Goal: Transaction & Acquisition: Purchase product/service

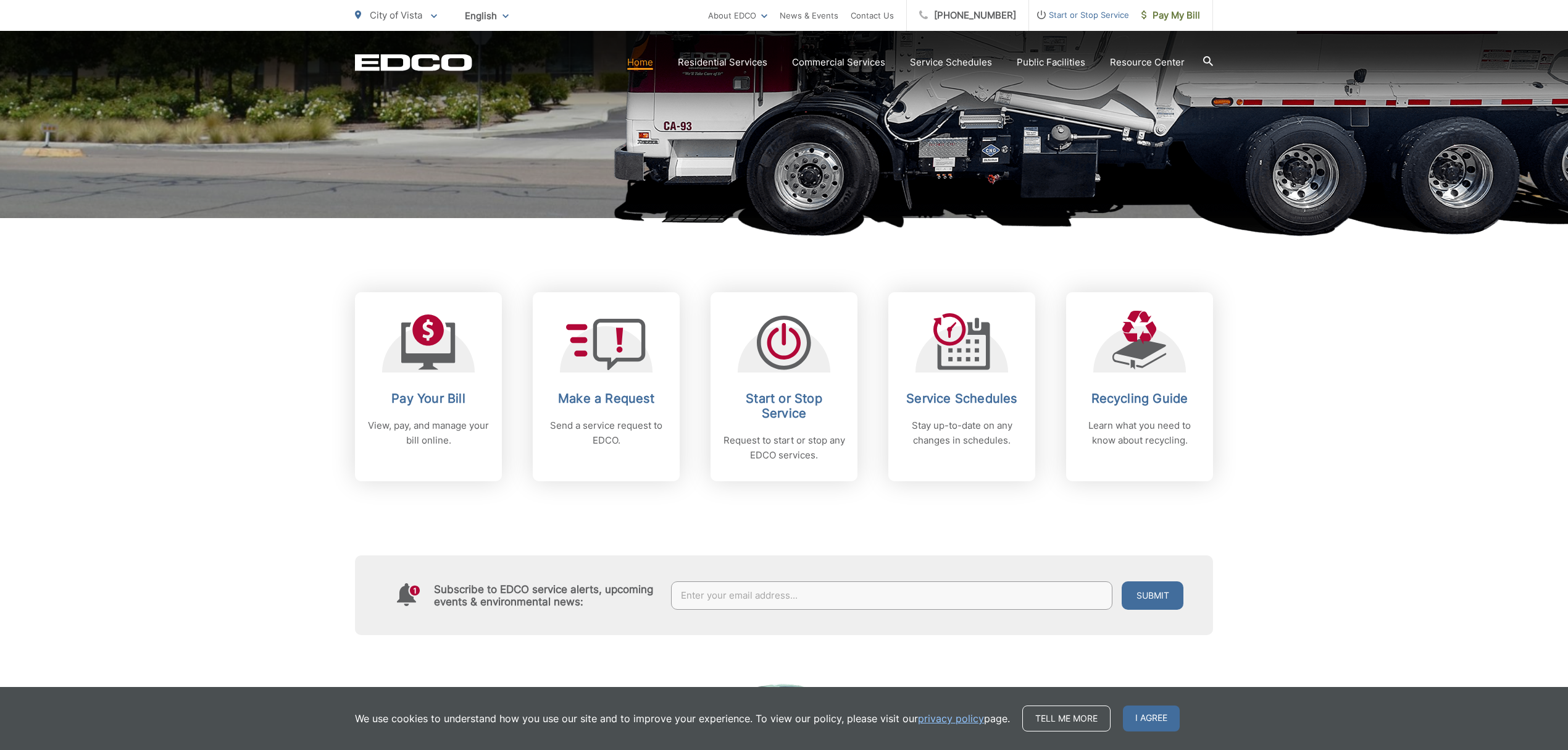
scroll to position [330, 0]
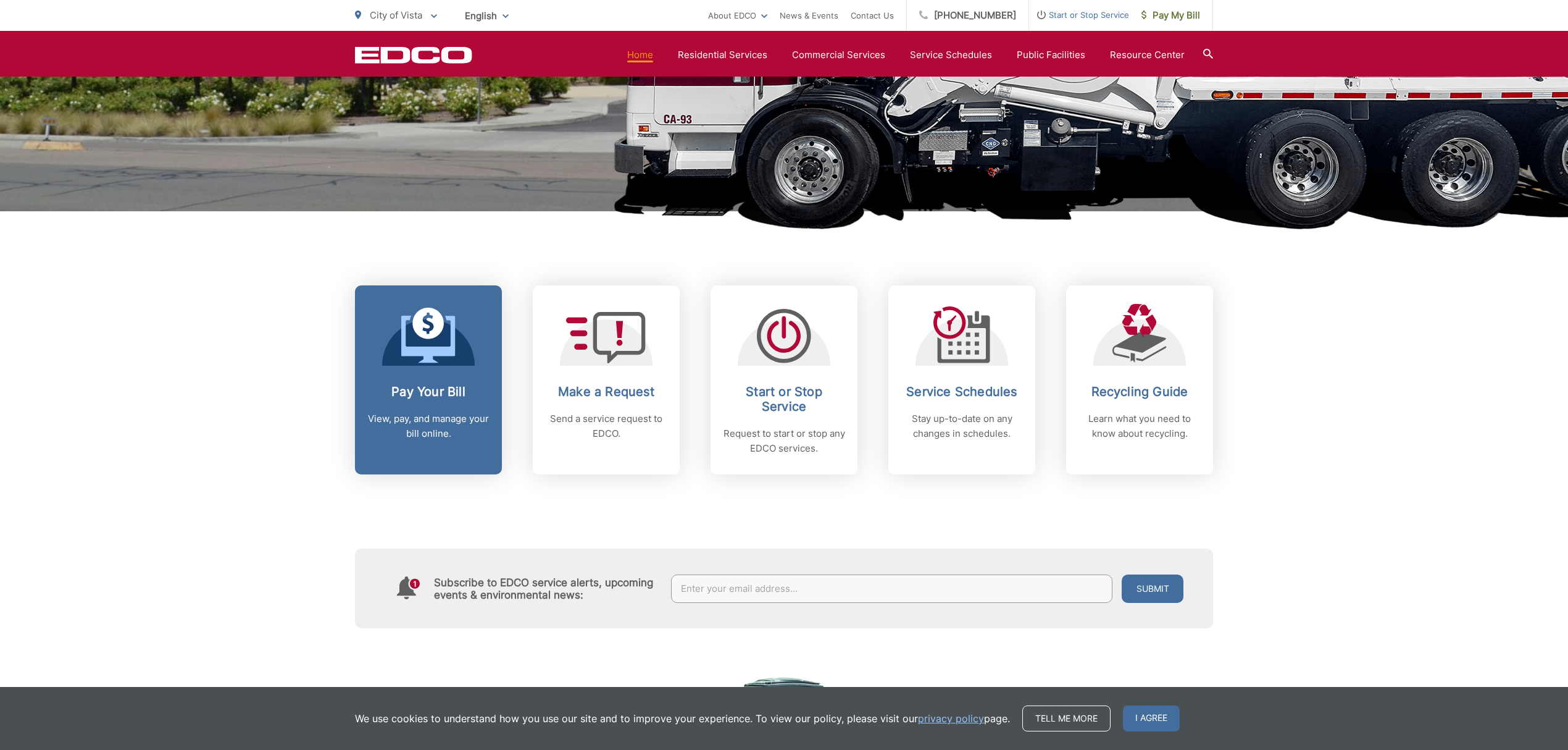
click at [440, 448] on link "Pay Your Bill View, pay, and manage your bill online." at bounding box center [428, 379] width 147 height 189
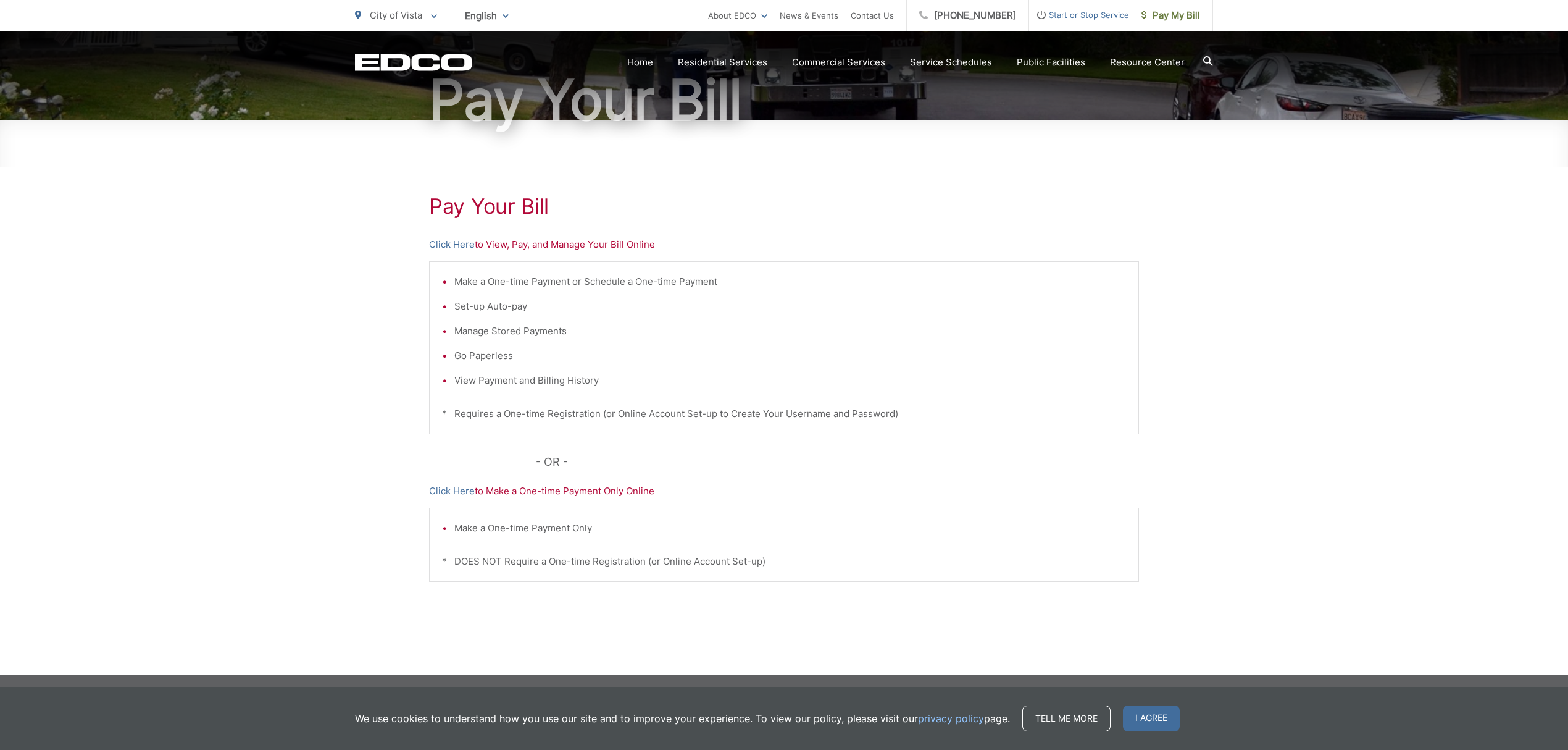
scroll to position [129, 0]
click at [545, 243] on p "Click Here to View, Pay, and Manage Your Bill Online" at bounding box center [784, 243] width 711 height 15
click at [516, 242] on p "Click Here to View, Pay, and Manage Your Bill Online" at bounding box center [784, 243] width 711 height 15
click at [441, 238] on link "Click Here" at bounding box center [451, 243] width 45 height 15
click at [446, 84] on h1 "Pay Your Bill" at bounding box center [784, 98] width 858 height 61
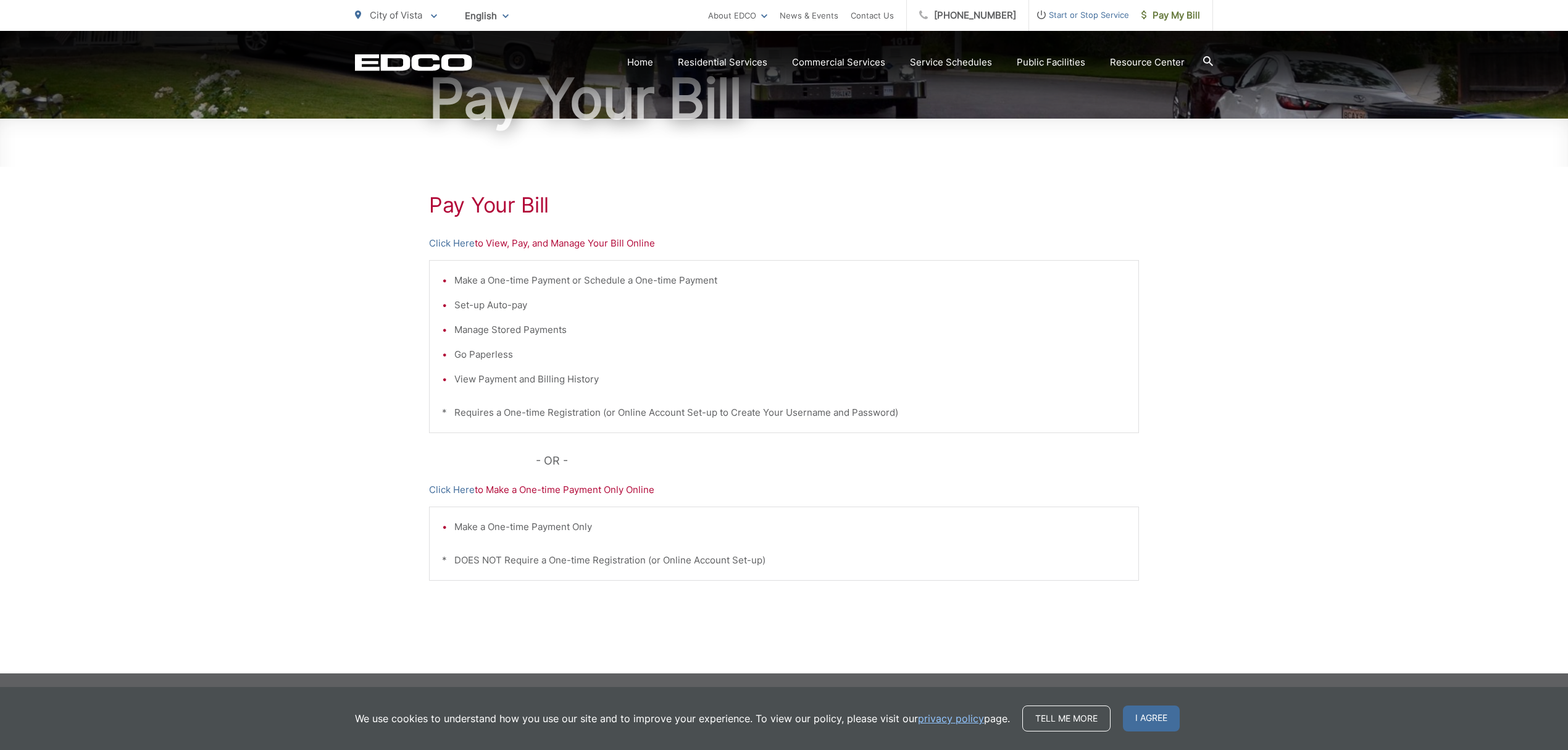
click at [446, 68] on icon "EDCD logo. Return to the homepage." at bounding box center [413, 62] width 117 height 16
